Goal: Task Accomplishment & Management: Manage account settings

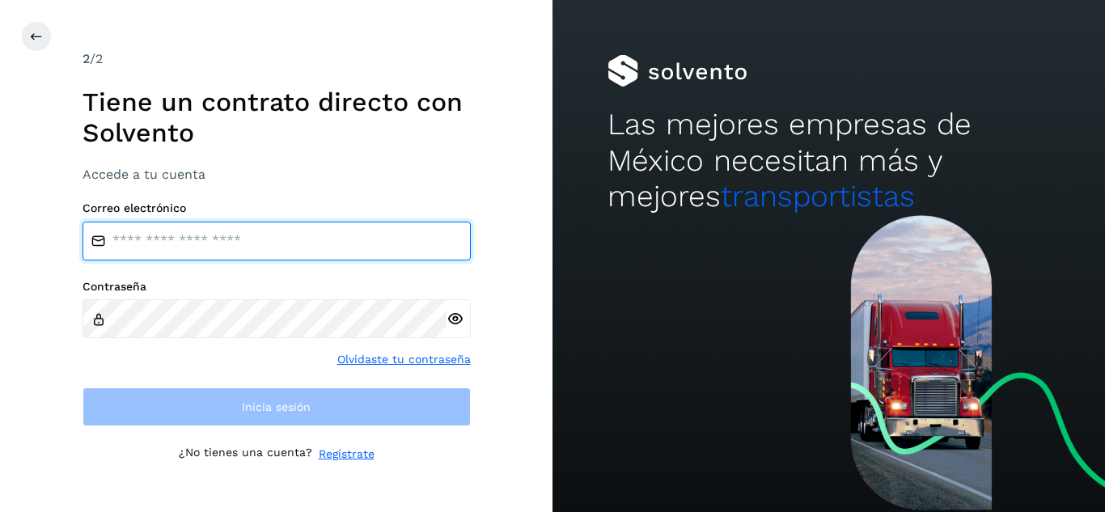
type input "**********"
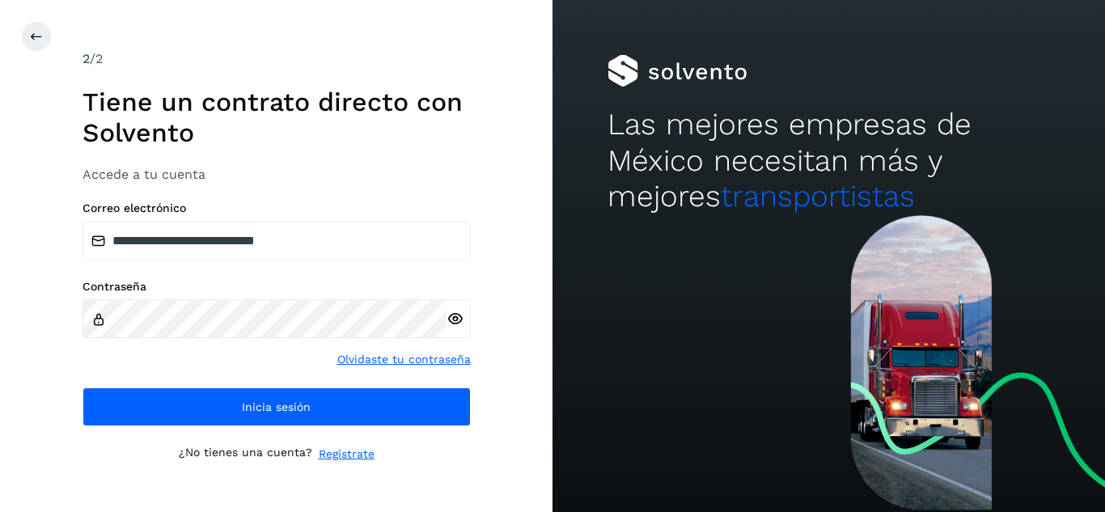
click at [405, 149] on div "2 /2 Tiene un contrato directo con Solvento Accede a tu cuenta" at bounding box center [277, 115] width 388 height 133
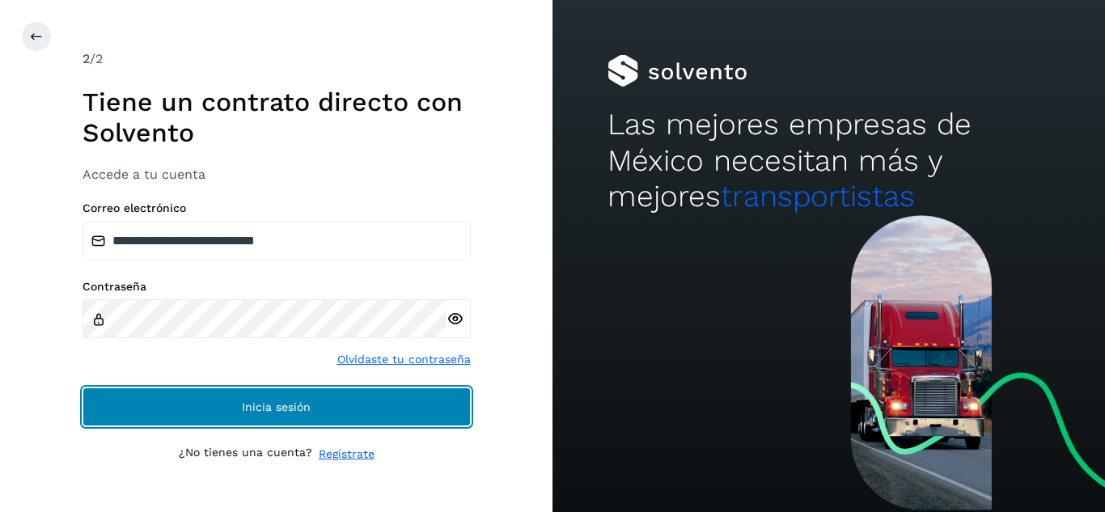
click at [287, 403] on span "Inicia sesión" at bounding box center [276, 406] width 69 height 11
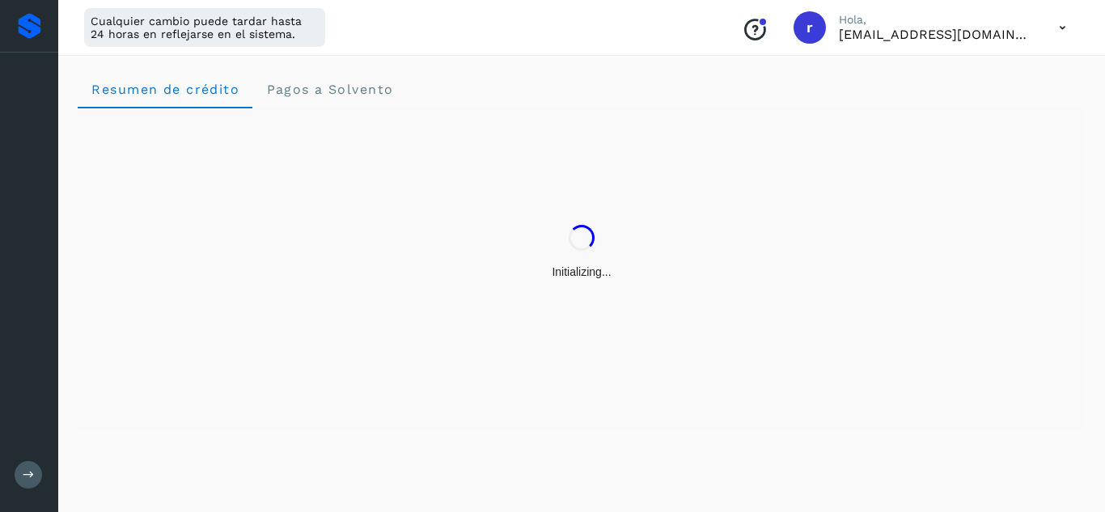
click at [259, 405] on div "Initializing..." at bounding box center [582, 270] width 1008 height 324
